Goal: Information Seeking & Learning: Learn about a topic

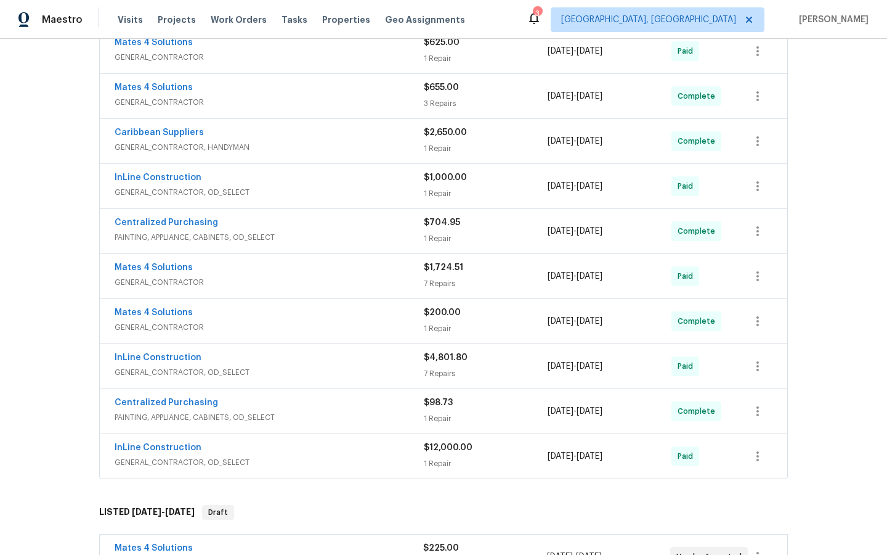
scroll to position [339, 0]
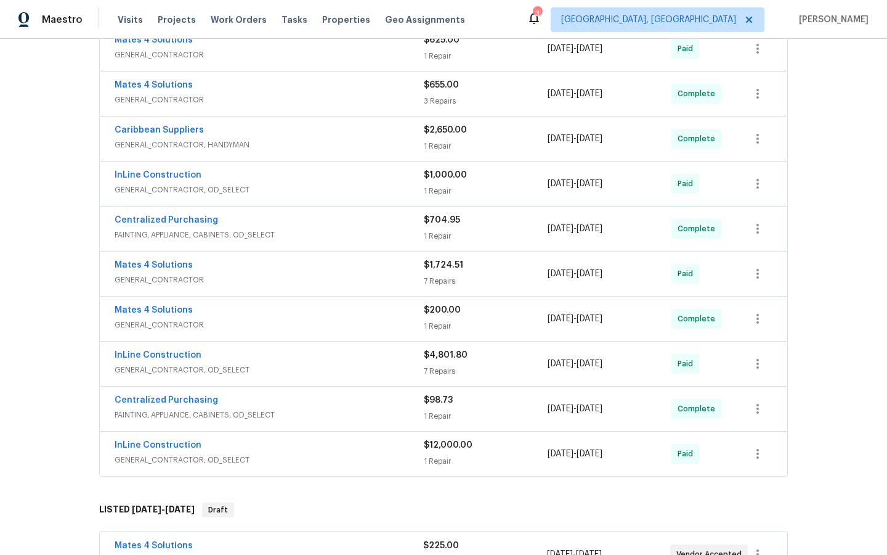
click at [166, 436] on div "InLine Construction GENERAL_CONTRACTOR, OD_SELECT $12,000.00 1 Repair [DATE] - …" at bounding box center [444, 453] width 688 height 44
click at [153, 447] on link "InLine Construction" at bounding box center [158, 445] width 87 height 9
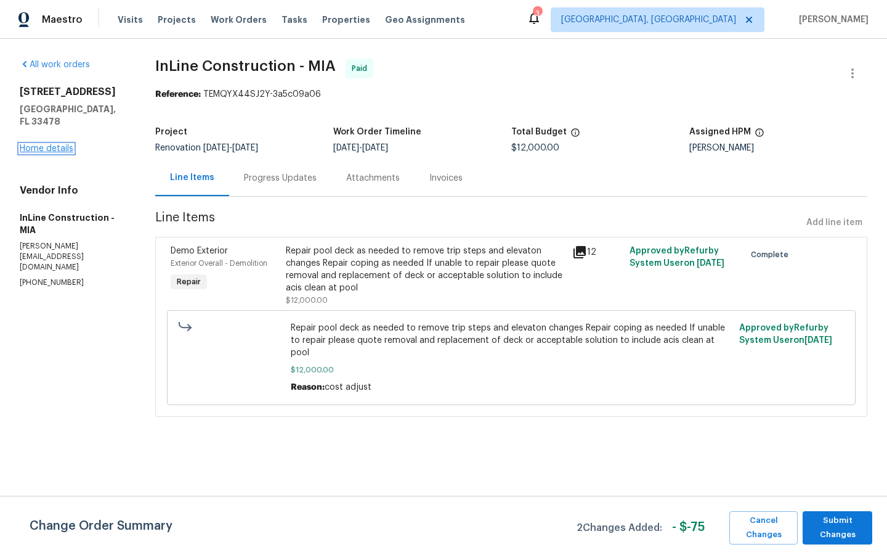
click at [33, 144] on link "Home details" at bounding box center [47, 148] width 54 height 9
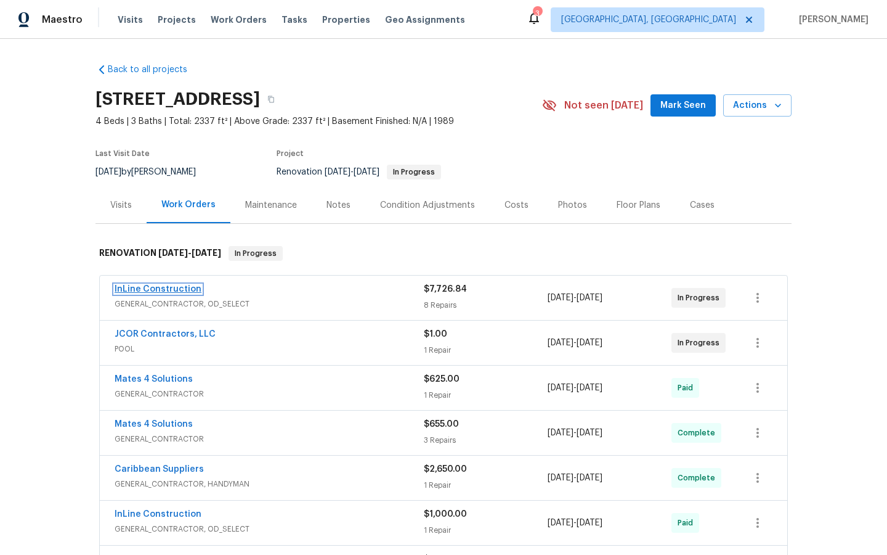
click at [158, 288] on link "InLine Construction" at bounding box center [158, 289] width 87 height 9
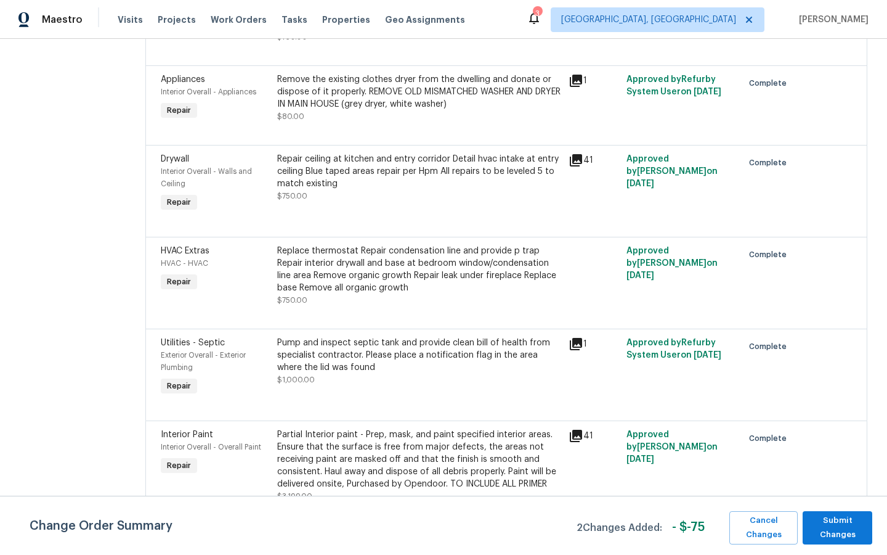
scroll to position [479, 0]
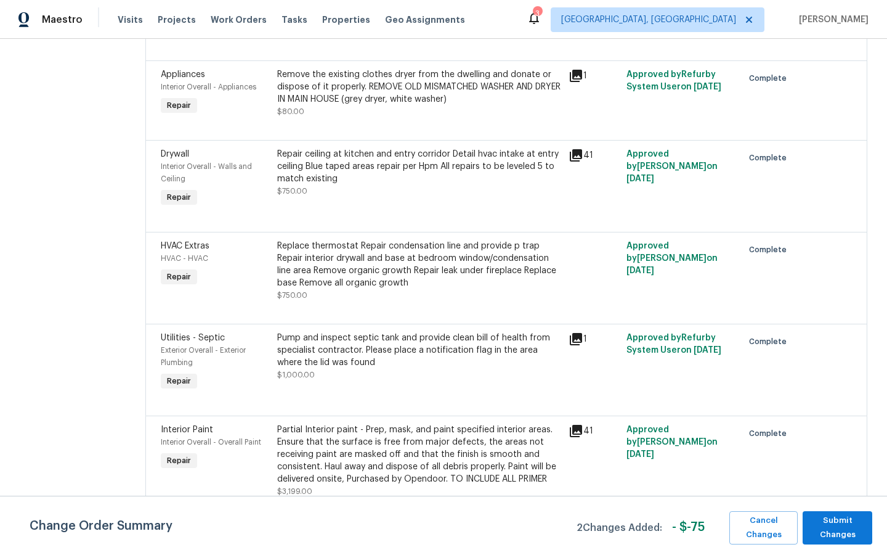
click at [579, 336] on icon at bounding box center [576, 339] width 12 height 12
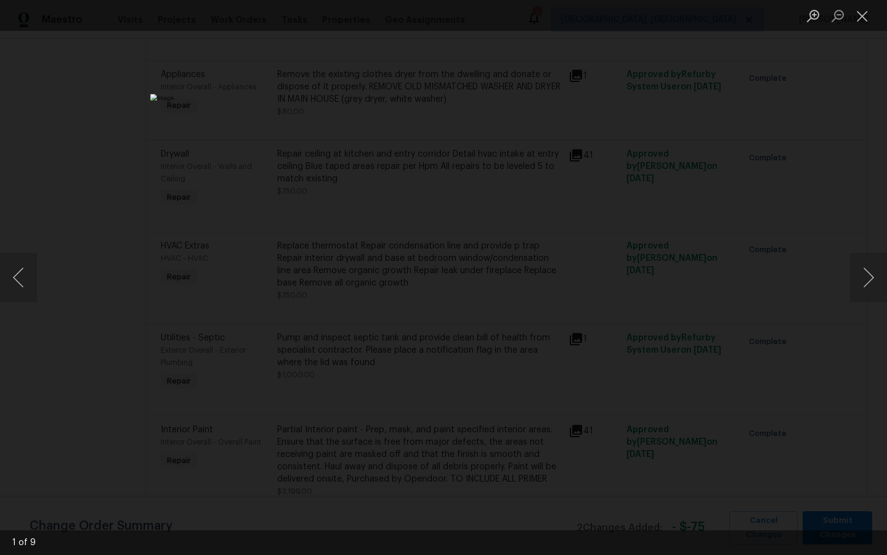
click at [707, 285] on div "Lightbox" at bounding box center [443, 277] width 887 height 555
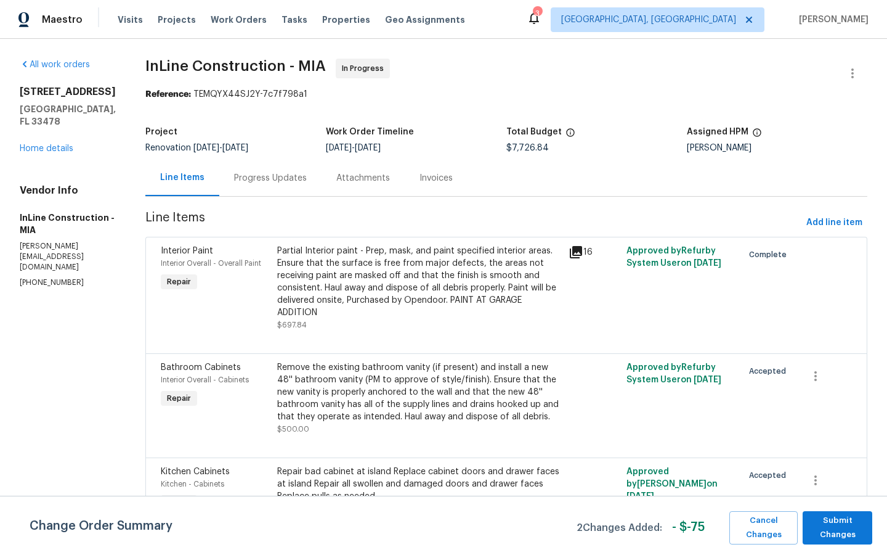
scroll to position [2, 0]
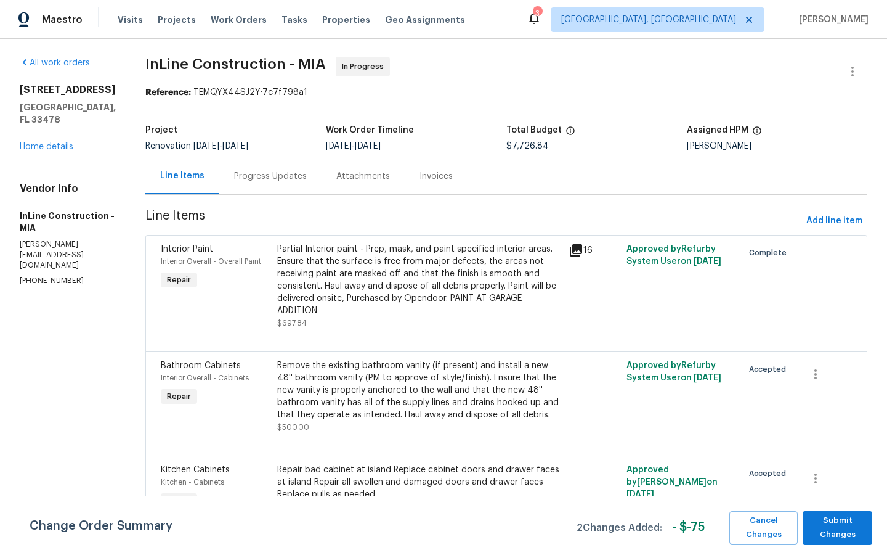
click at [272, 173] on div "Progress Updates" at bounding box center [270, 176] width 73 height 12
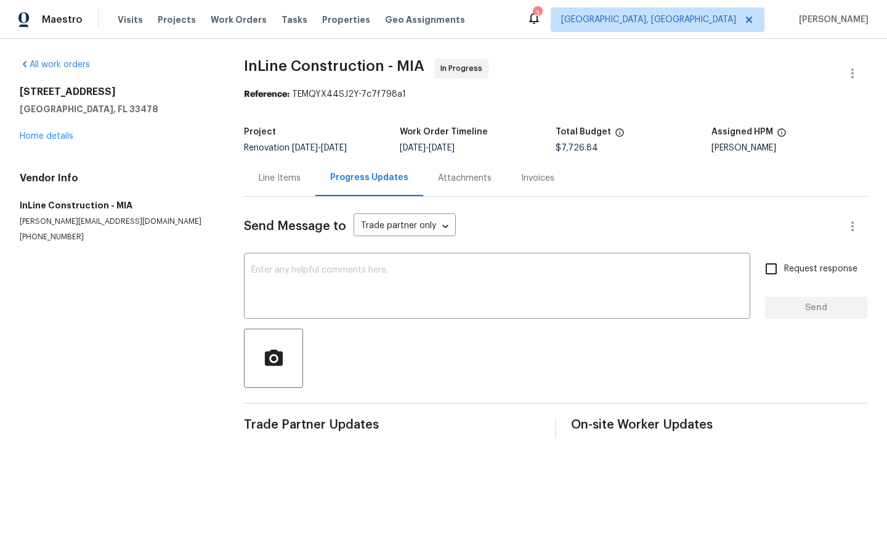
click at [450, 179] on div "Attachments" at bounding box center [465, 178] width 54 height 12
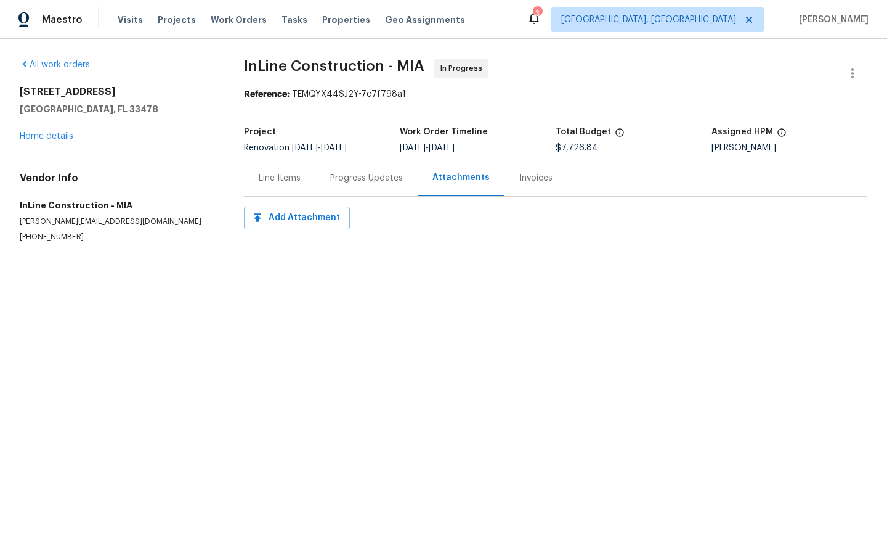
click at [270, 176] on div "Line Items" at bounding box center [280, 178] width 42 height 12
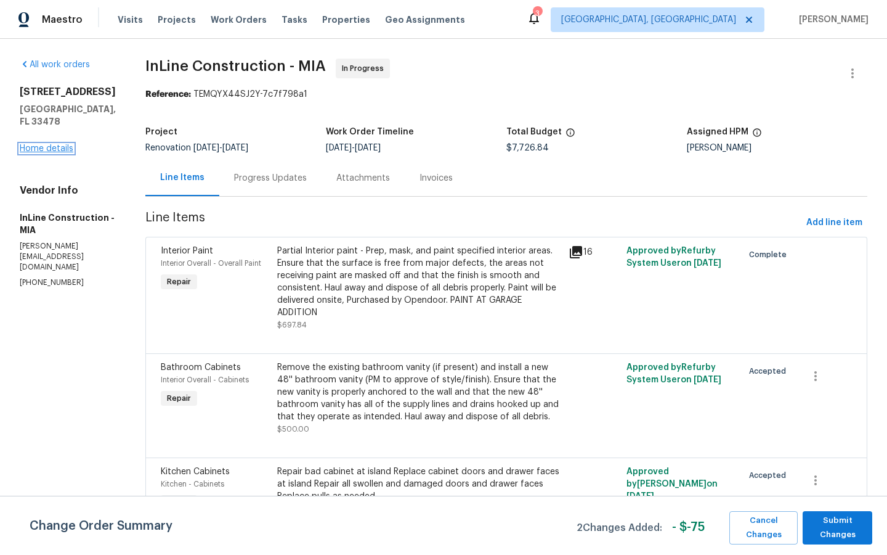
click at [50, 144] on link "Home details" at bounding box center [47, 148] width 54 height 9
